Goal: Information Seeking & Learning: Learn about a topic

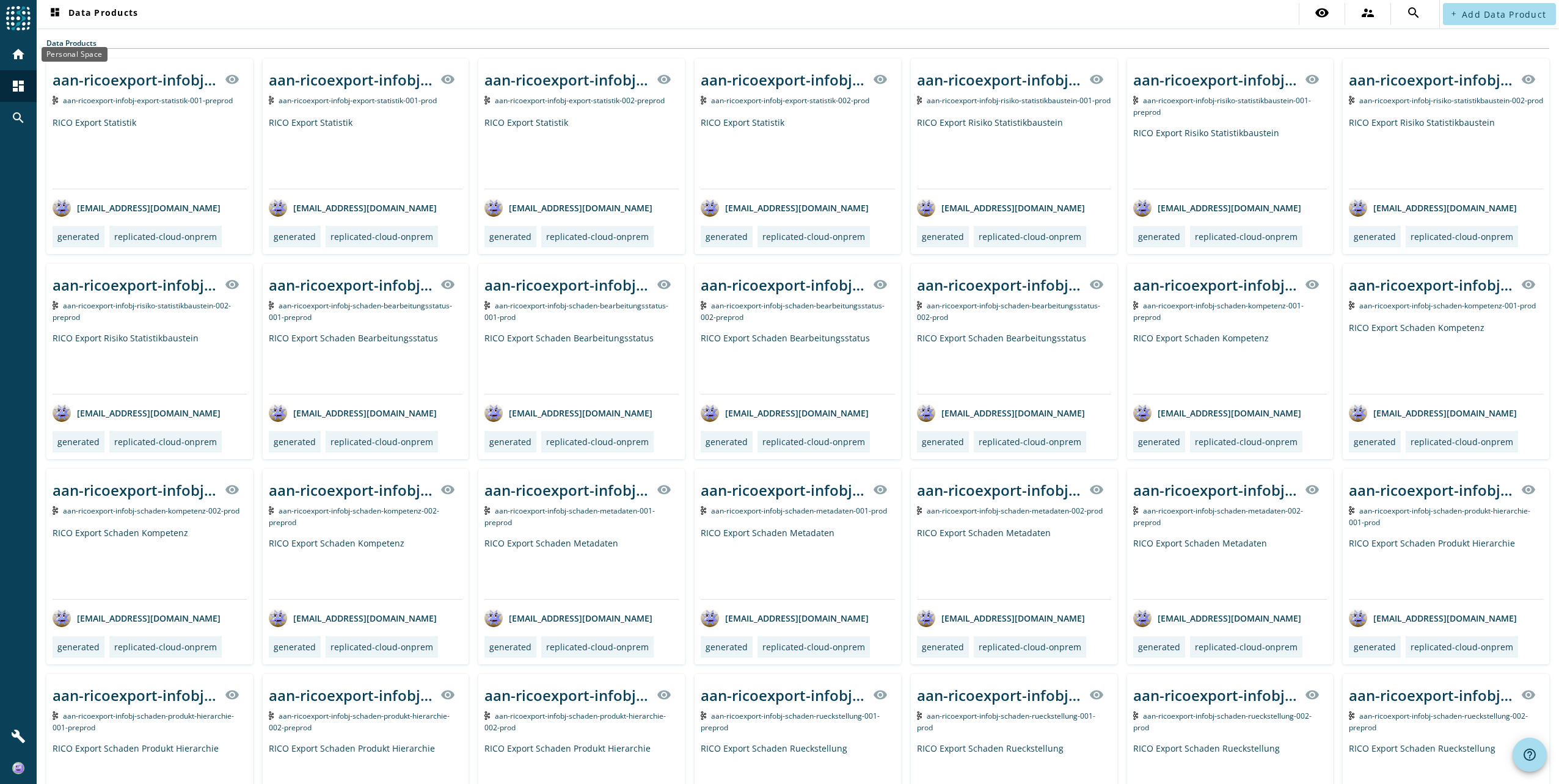
click at [28, 53] on div "home" at bounding box center [18, 54] width 32 height 32
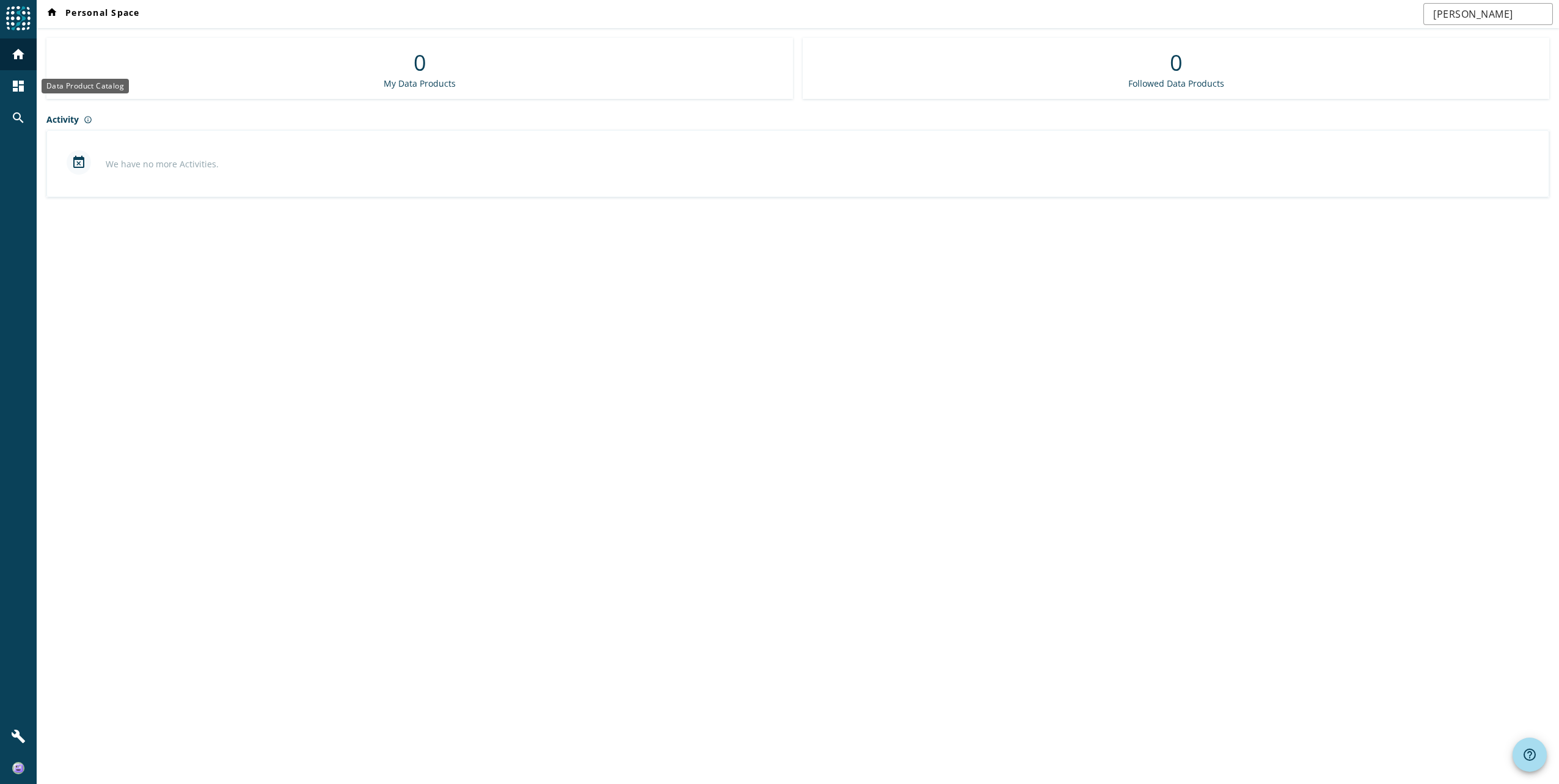
click at [20, 85] on mat-icon "dashboard" at bounding box center [18, 86] width 14 height 14
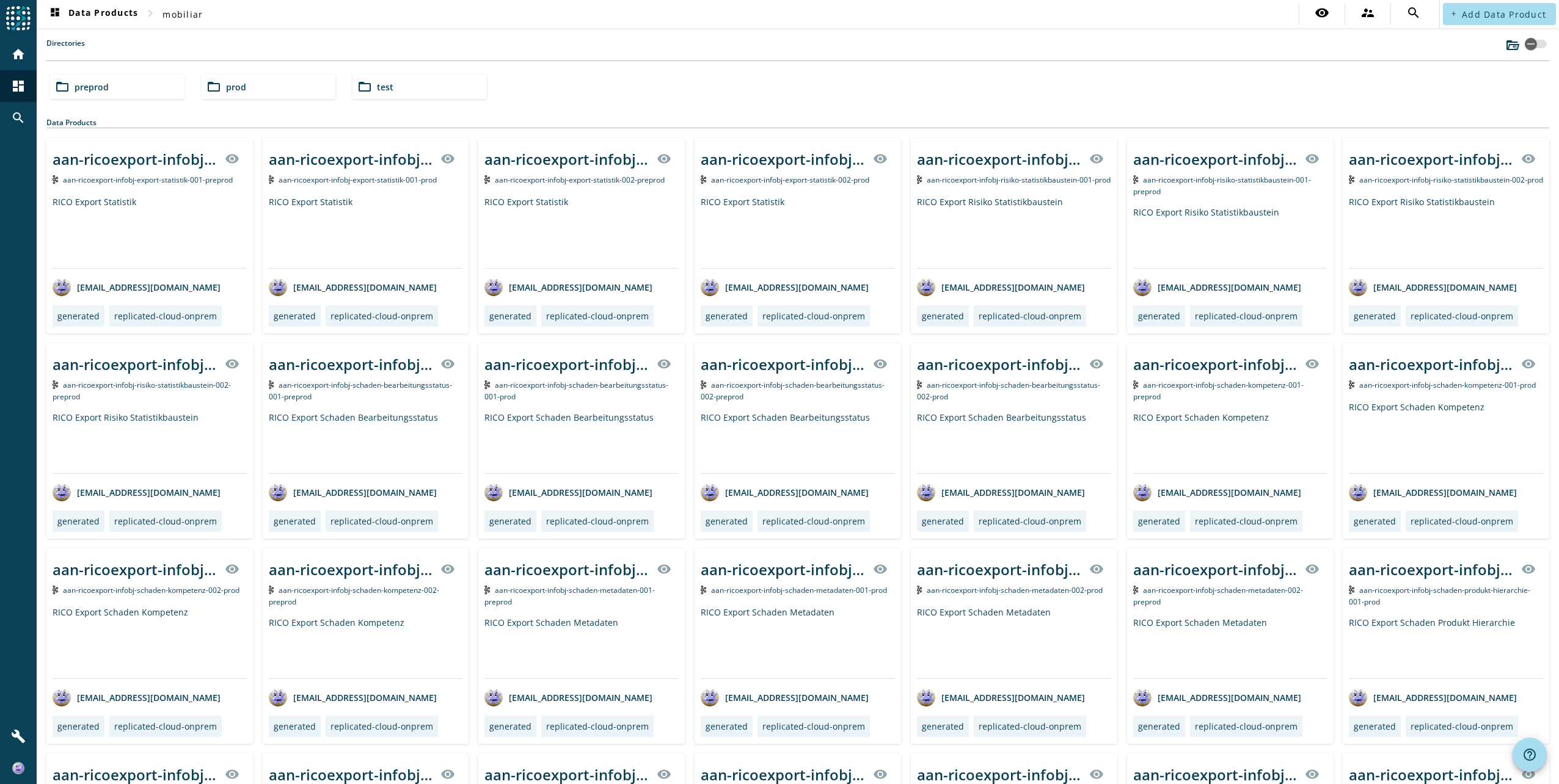
click at [239, 93] on div "folder_open prod" at bounding box center [269, 87] width 135 height 25
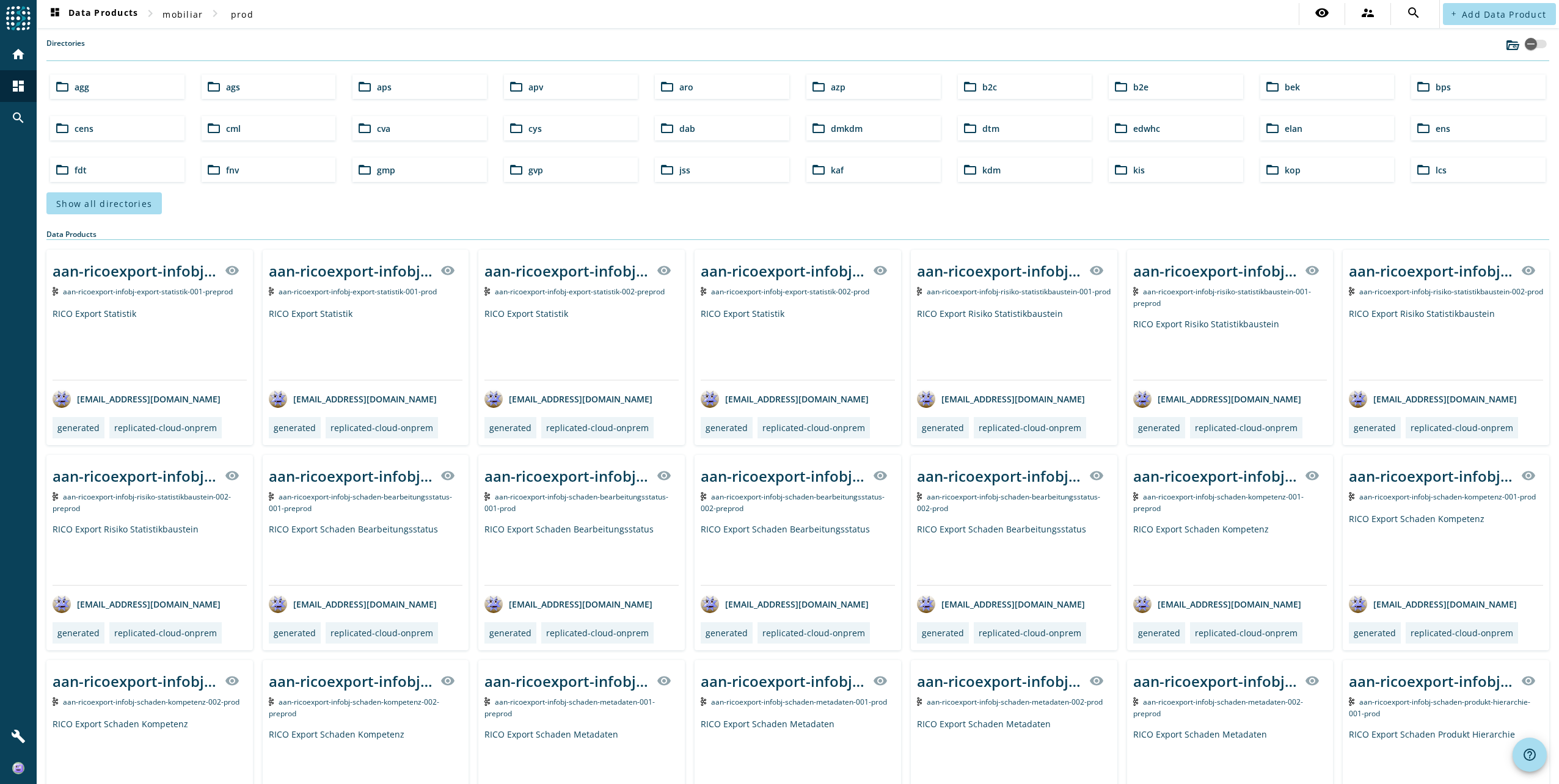
click at [1430, 163] on div "folder_open lcs" at bounding box center [1479, 170] width 135 height 25
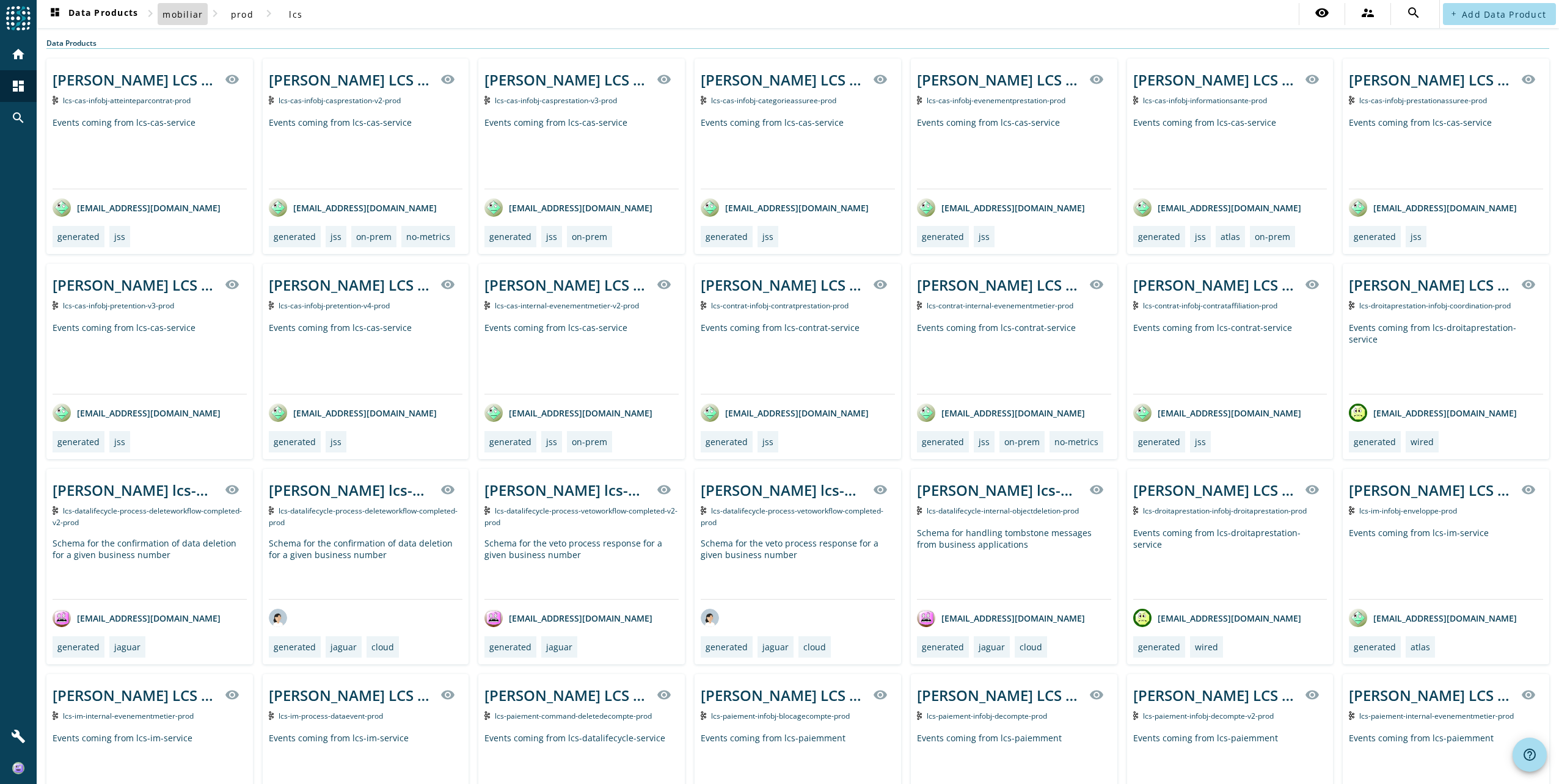
click at [188, 18] on span "mobiliar" at bounding box center [183, 14] width 41 height 12
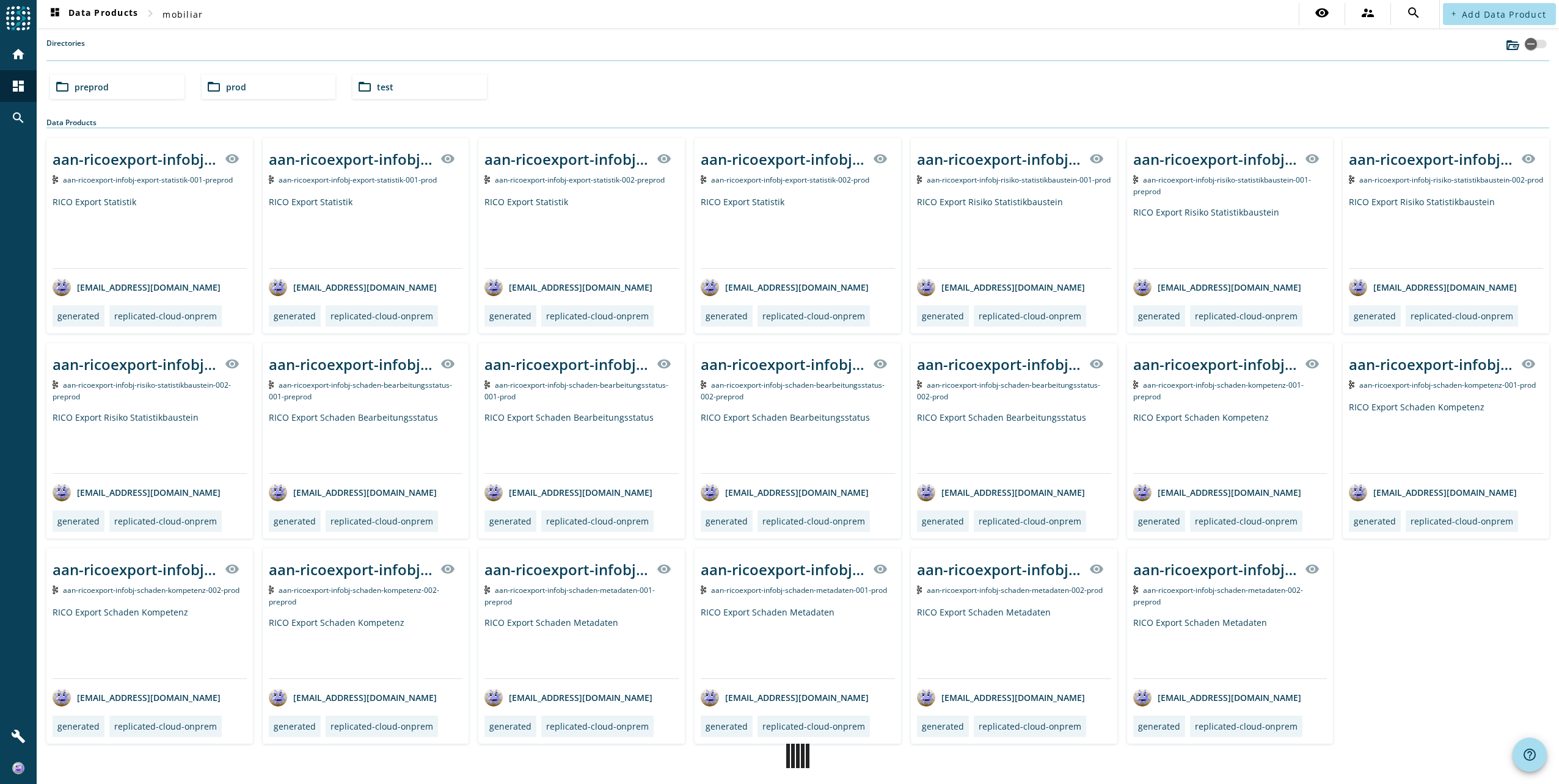
click at [132, 85] on div "folder_open preprod" at bounding box center [117, 87] width 135 height 25
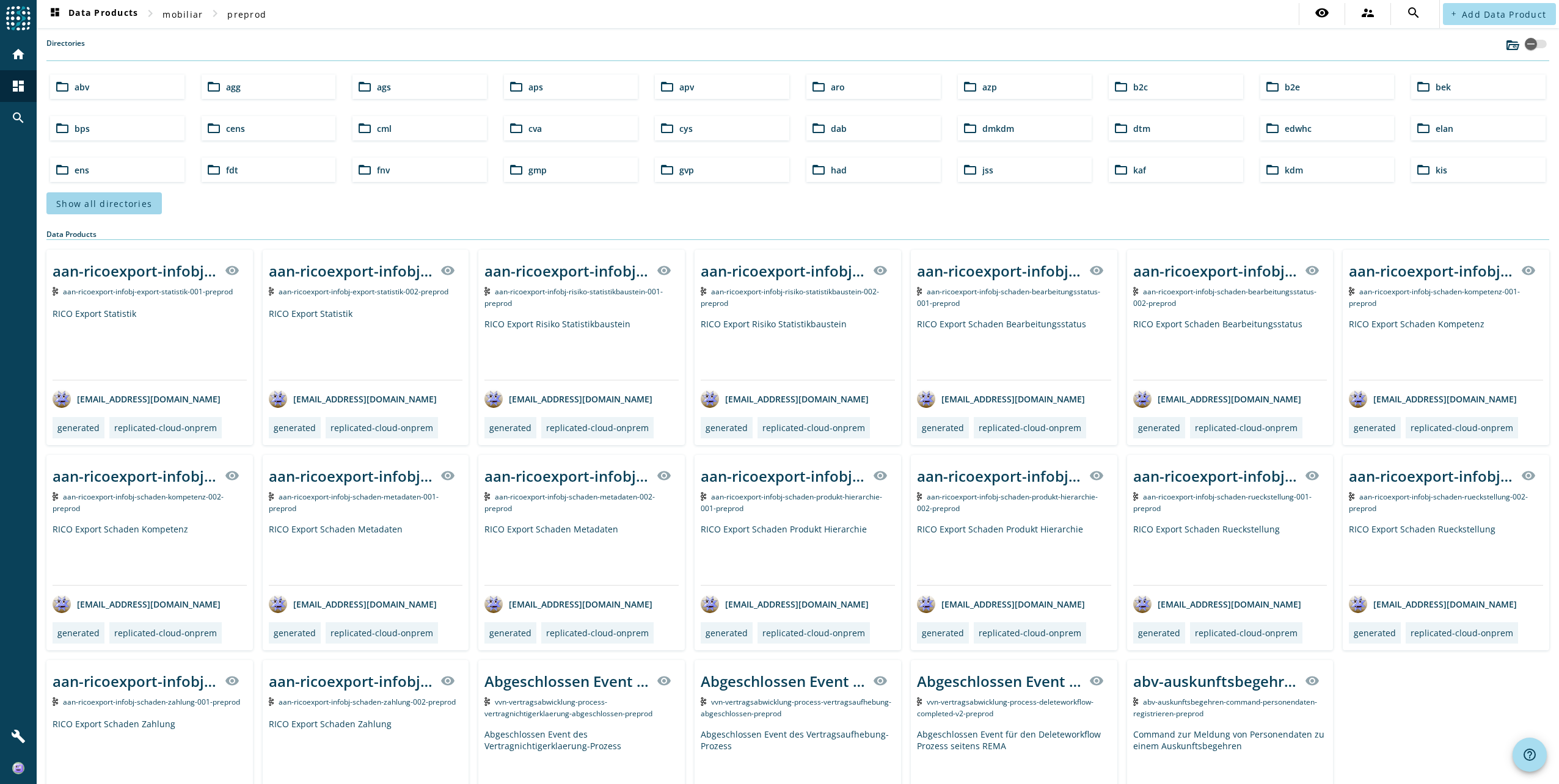
click at [113, 210] on span at bounding box center [104, 203] width 116 height 30
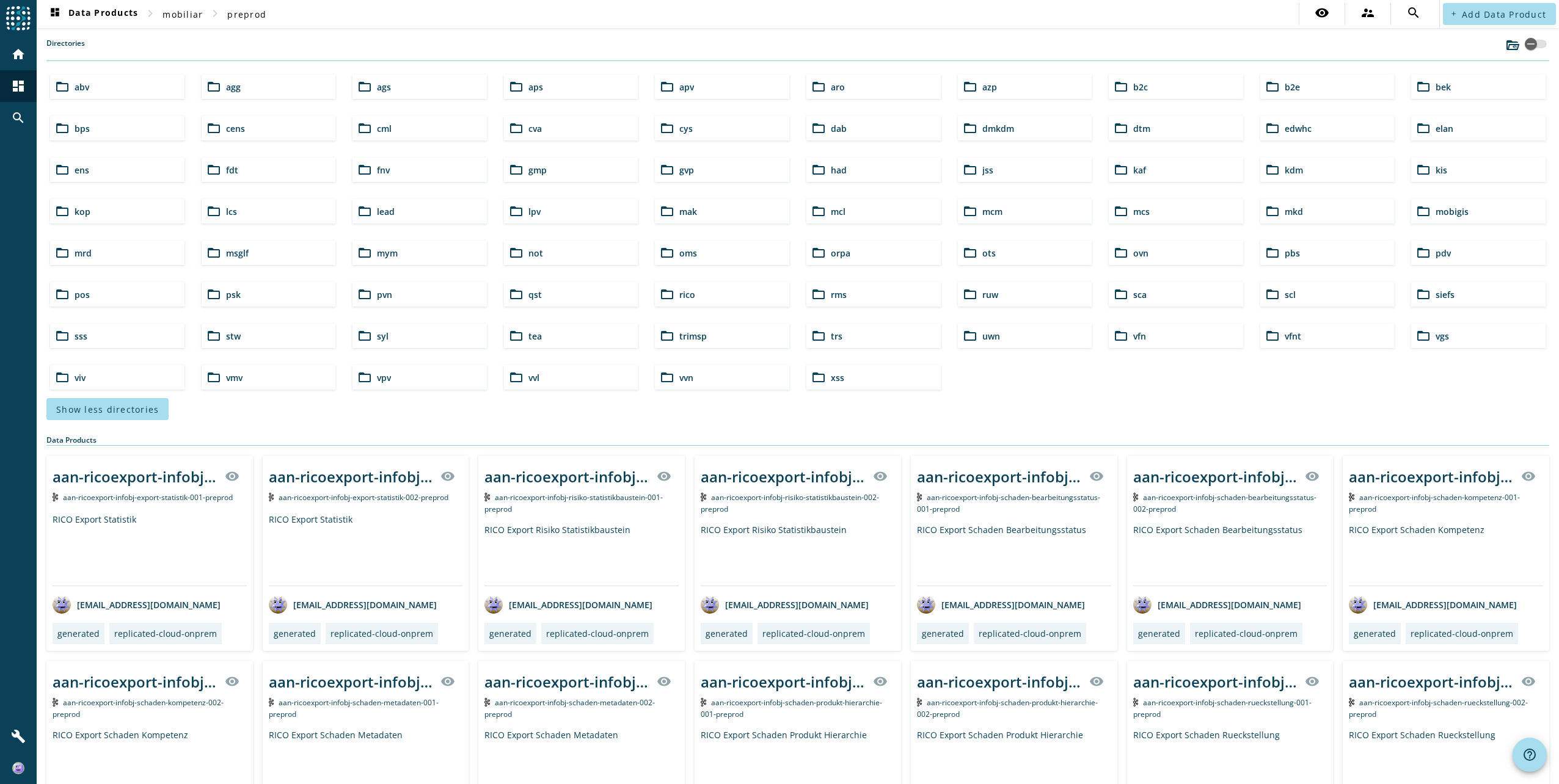
click at [246, 218] on div "folder_open lcs" at bounding box center [269, 211] width 135 height 25
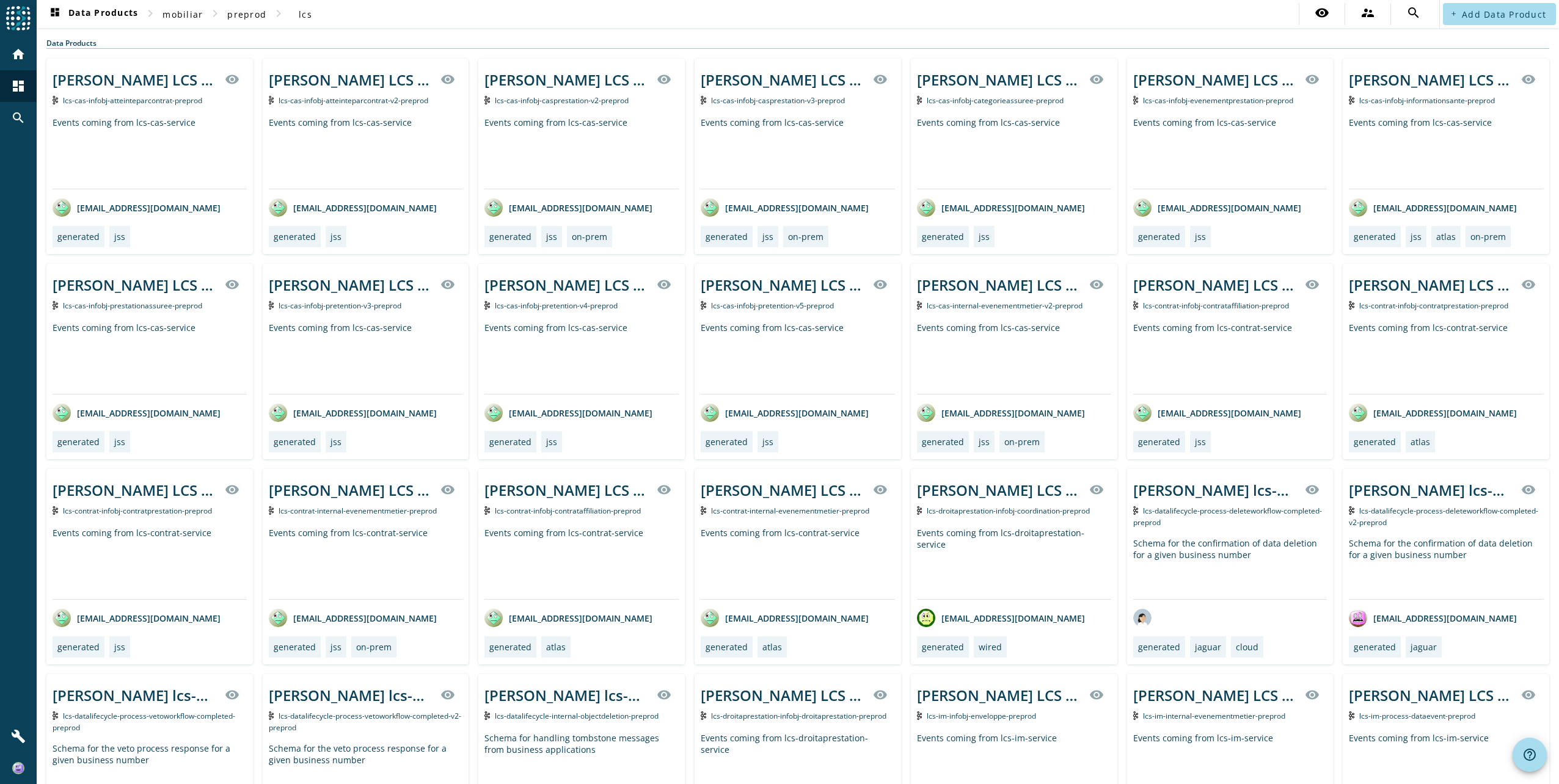
click at [814, 347] on div "Events coming from lcs-cas-service" at bounding box center [798, 358] width 195 height 72
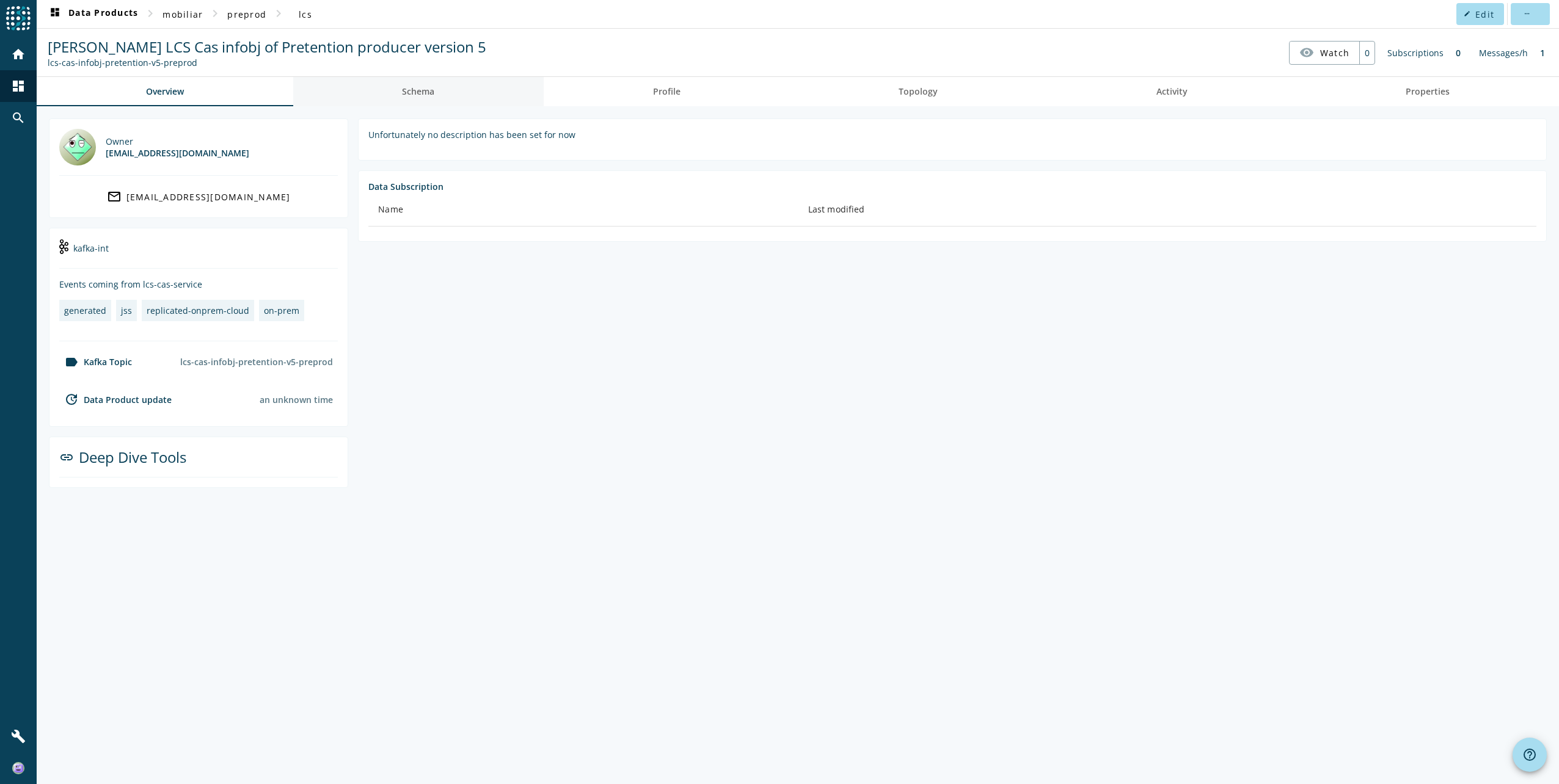
click at [411, 88] on span "Schema" at bounding box center [418, 92] width 33 height 9
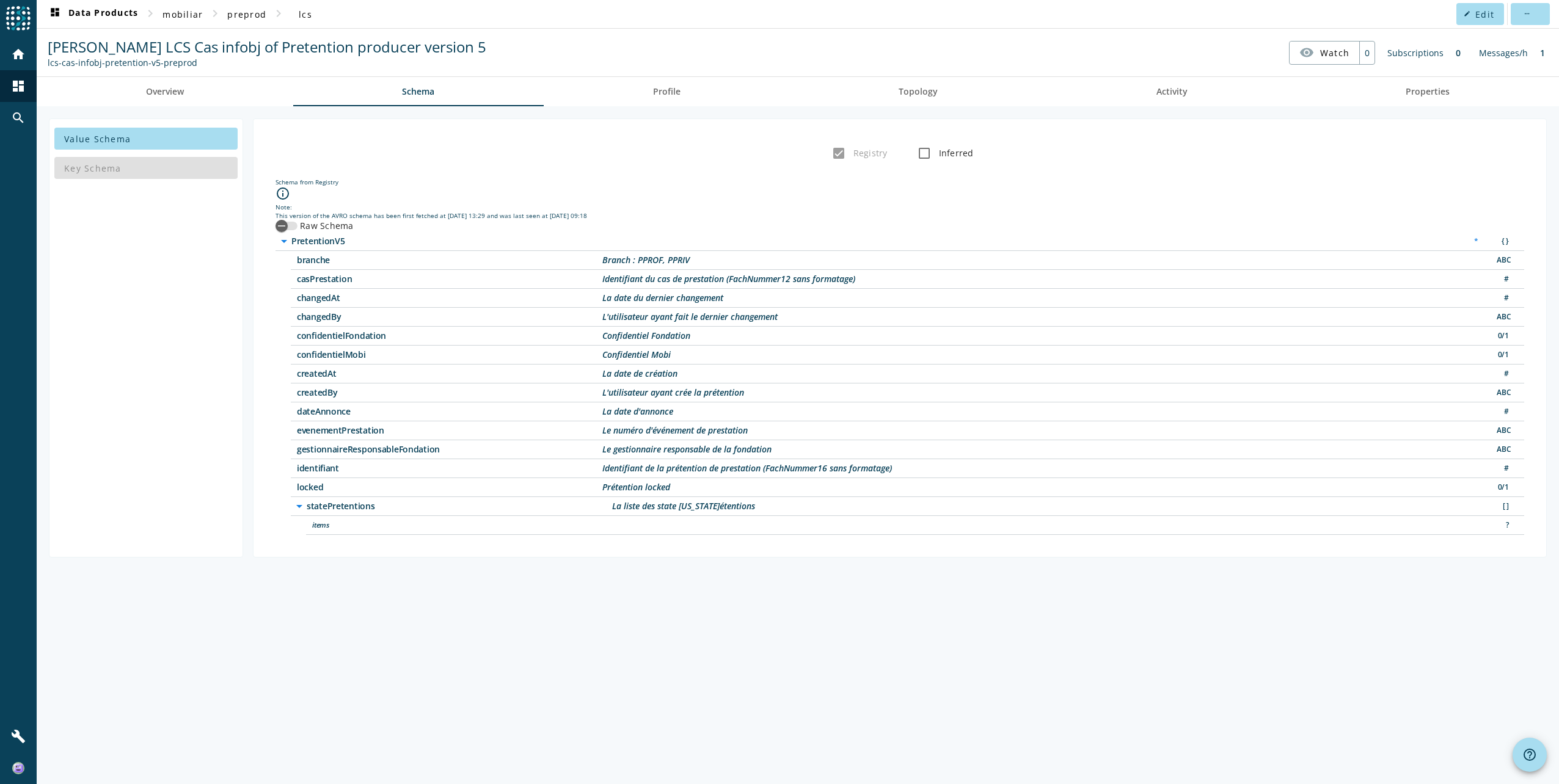
click at [297, 508] on icon "arrow_drop_down" at bounding box center [300, 506] width 14 height 14
click at [297, 508] on icon "arrow_right" at bounding box center [300, 506] width 14 height 14
click at [320, 527] on span "items" at bounding box center [465, 525] width 305 height 9
click at [285, 225] on icon "button" at bounding box center [281, 226] width 11 height 11
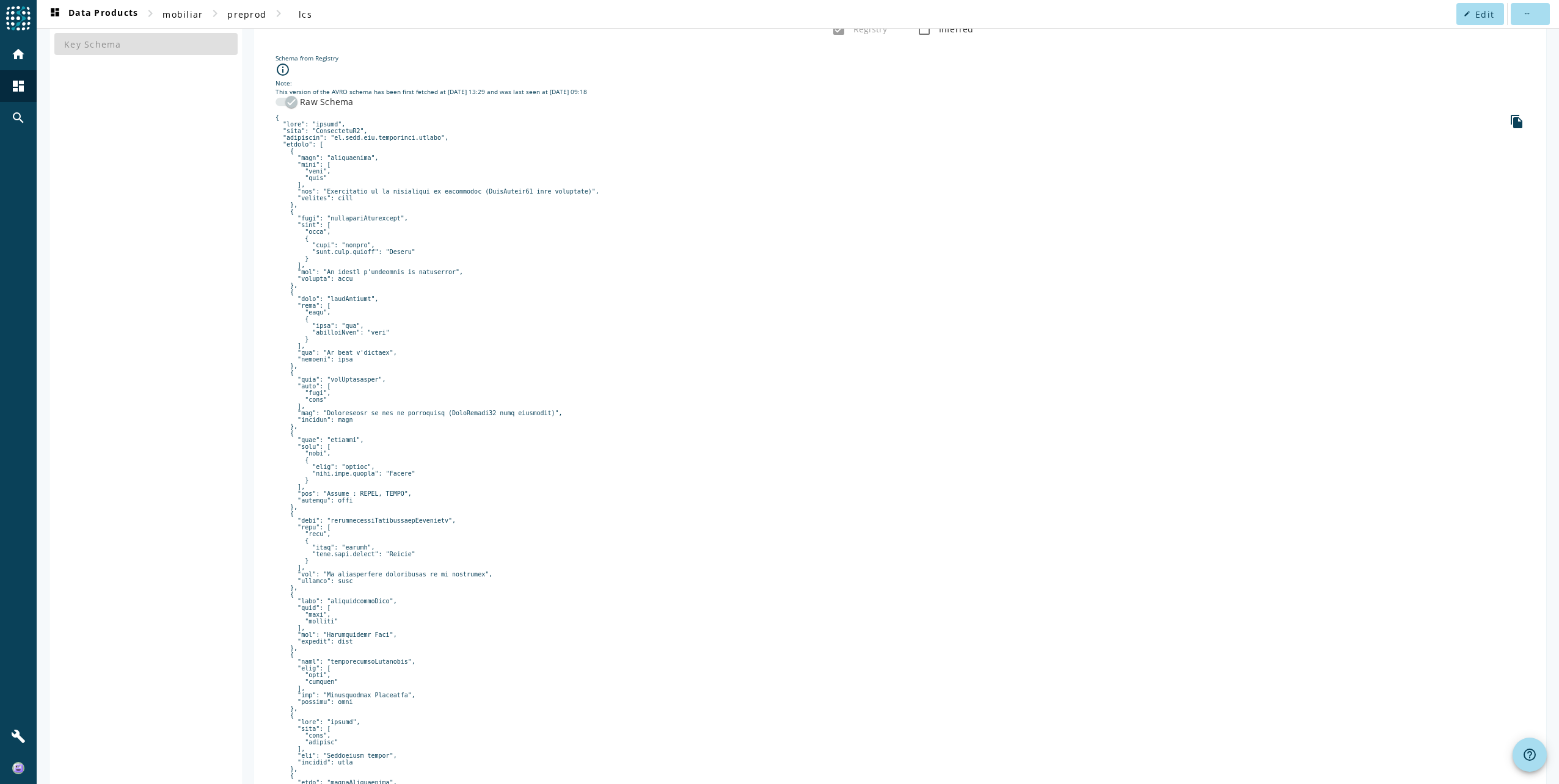
scroll to position [122, 0]
